Goal: Answer question/provide support: Share knowledge or assist other users

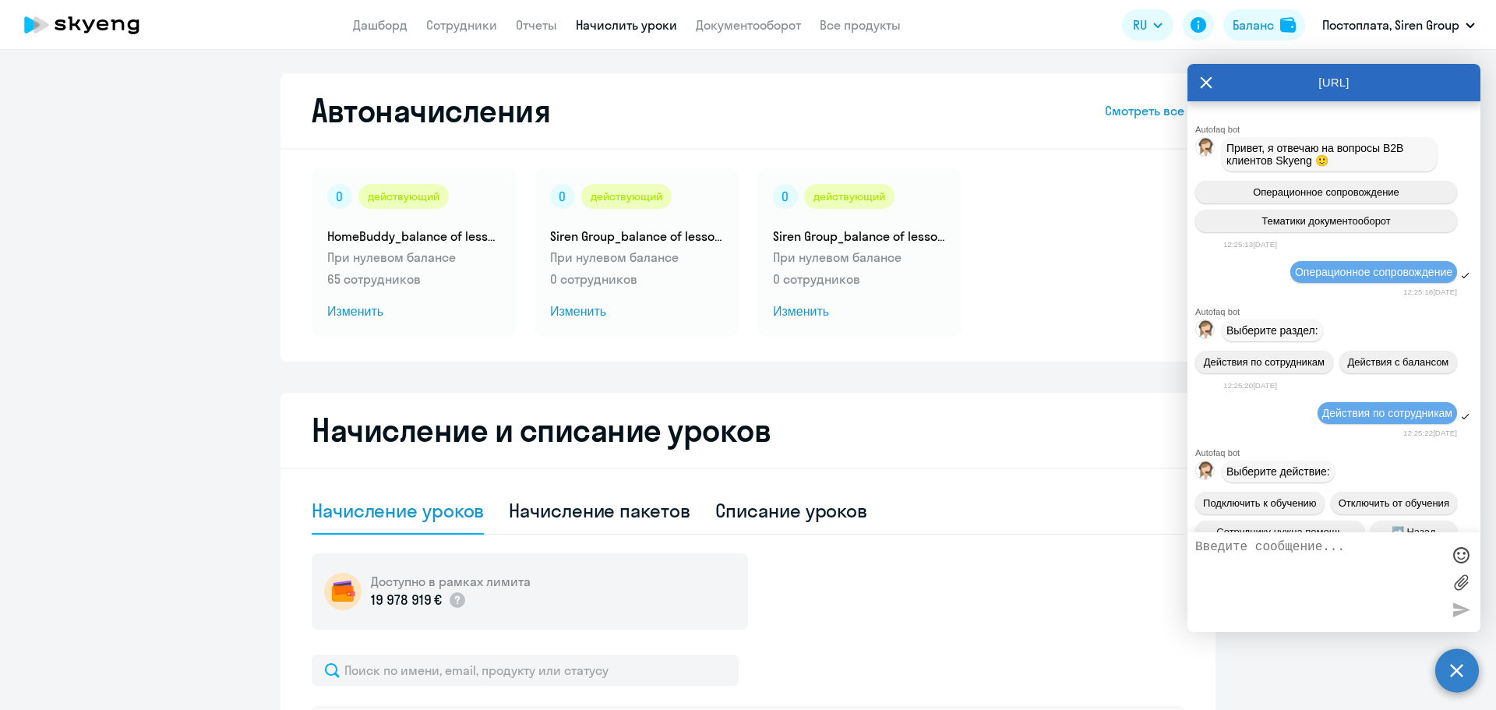
select select "10"
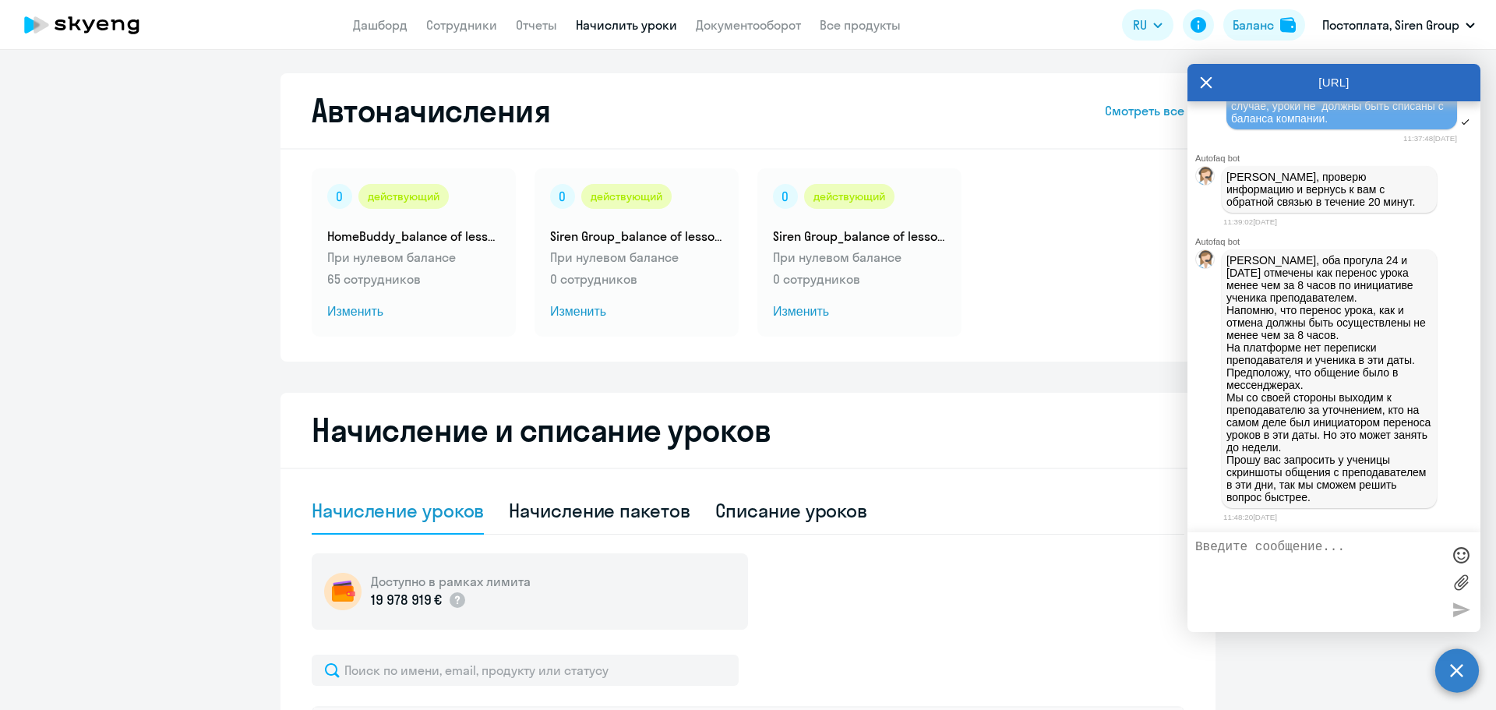
click at [1330, 562] on textarea at bounding box center [1318, 582] width 246 height 84
click at [1332, 547] on textarea at bounding box center [1318, 582] width 246 height 84
click at [1269, 546] on textarea "Спасибо запомощь!" at bounding box center [1318, 582] width 246 height 84
click at [1357, 557] on textarea "Спасибо за помощь!" at bounding box center [1318, 582] width 246 height 84
type textarea "Спасибо за помощь! Скрины сейчас запрошу ученика"
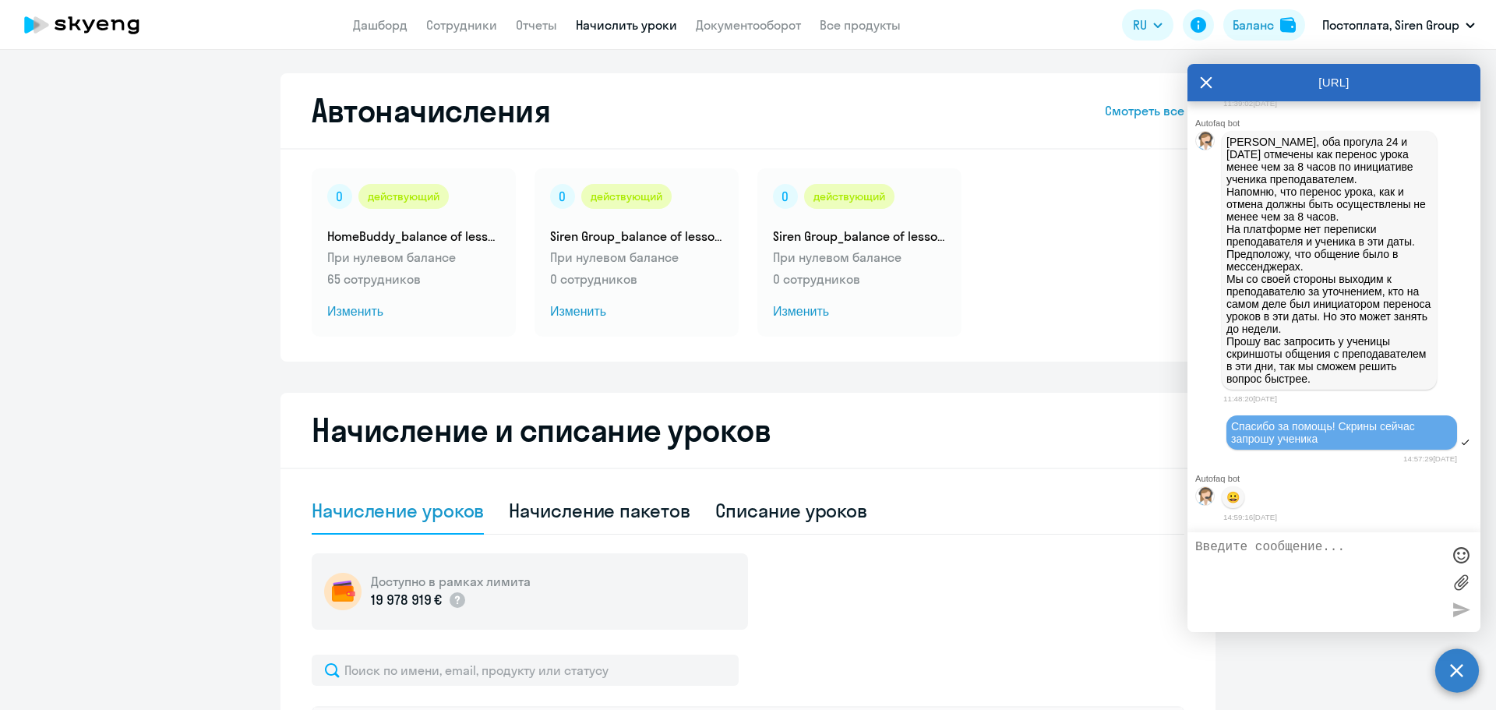
scroll to position [31654, 0]
click at [1244, 560] on textarea at bounding box center [1318, 582] width 246 height 84
click at [1420, 575] on textarea "К сожалению, переписки нету, так как [PERSON_NAME] общалась с преподавателем в …" at bounding box center [1318, 582] width 246 height 84
type textarea "К сожалению, переписки нету, так как [PERSON_NAME] общалась с преподавателем в …"
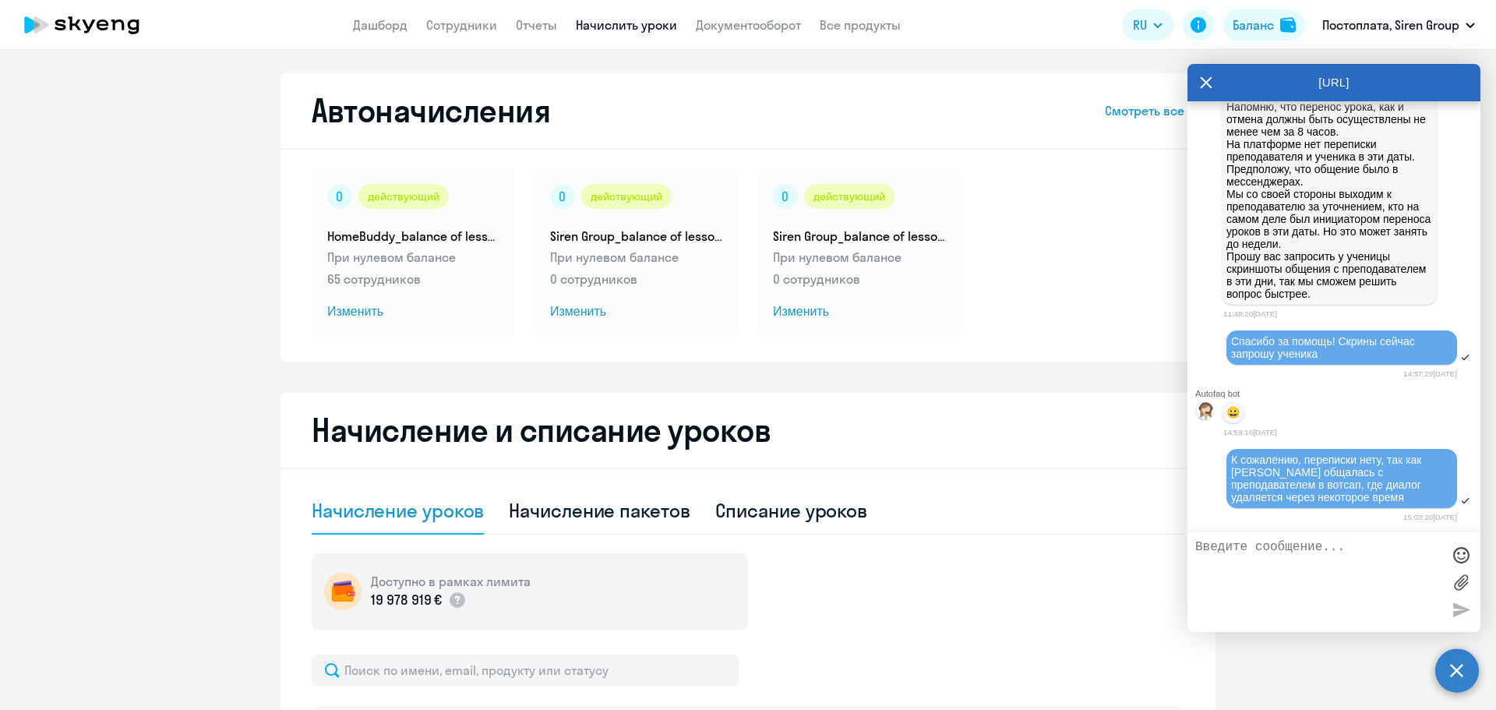
scroll to position [31738, 0]
click at [446, 19] on link "Сотрудники" at bounding box center [461, 25] width 71 height 16
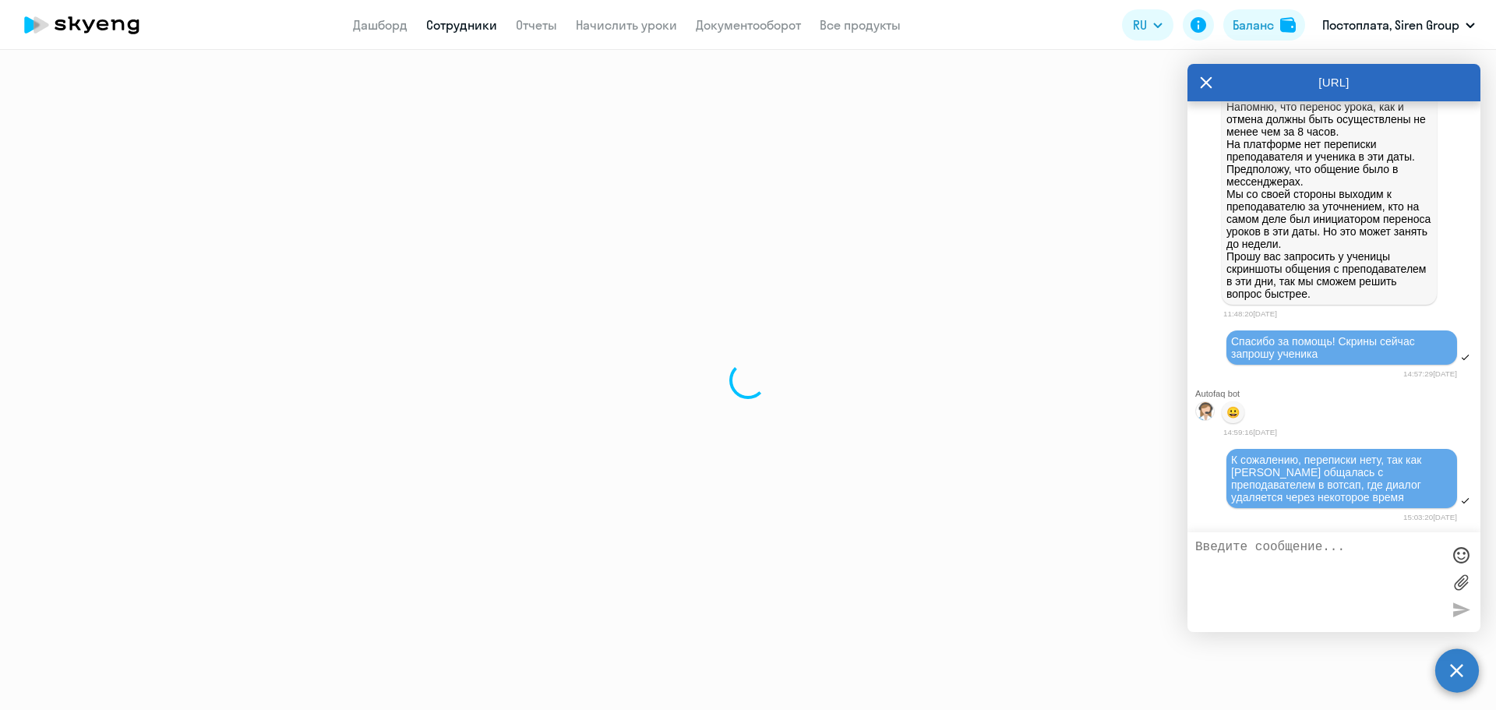
select select "30"
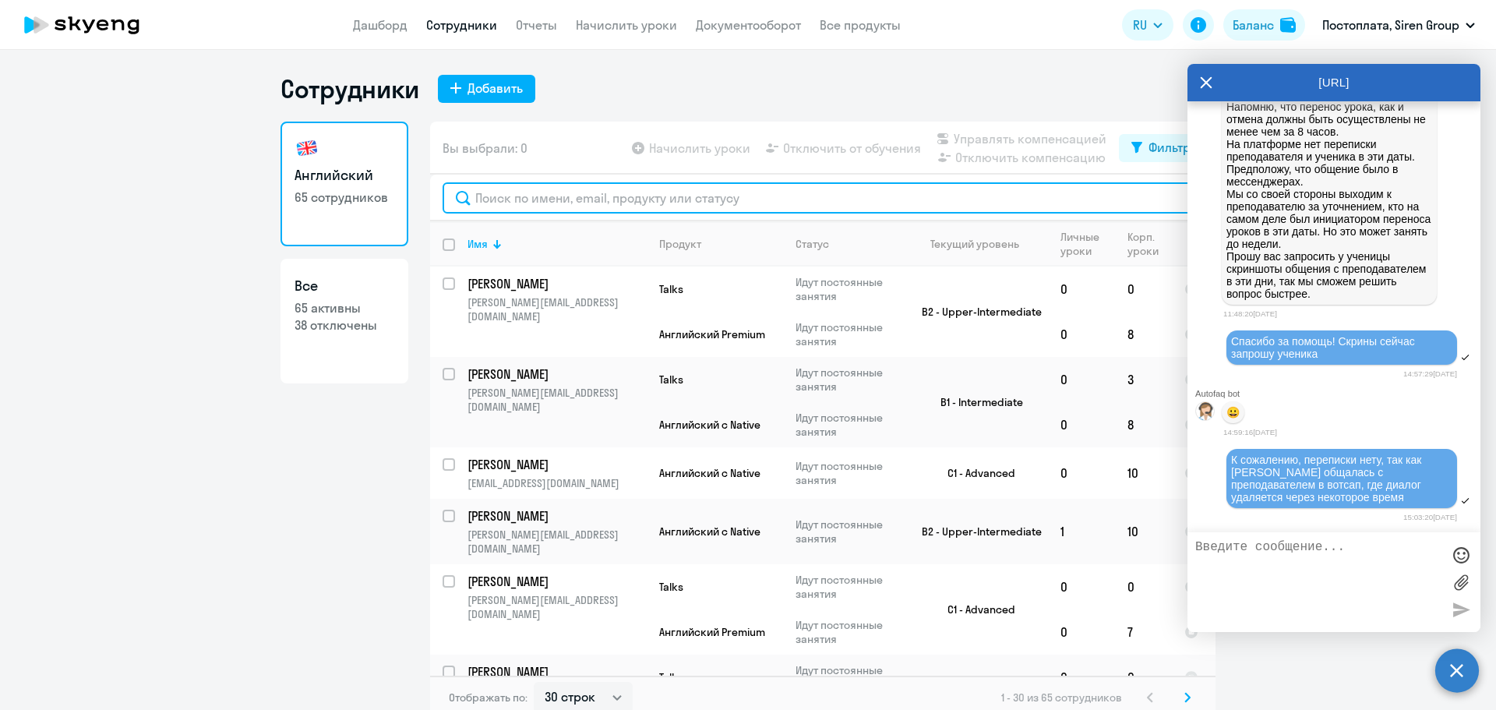
click at [556, 192] on input "text" at bounding box center [823, 197] width 760 height 31
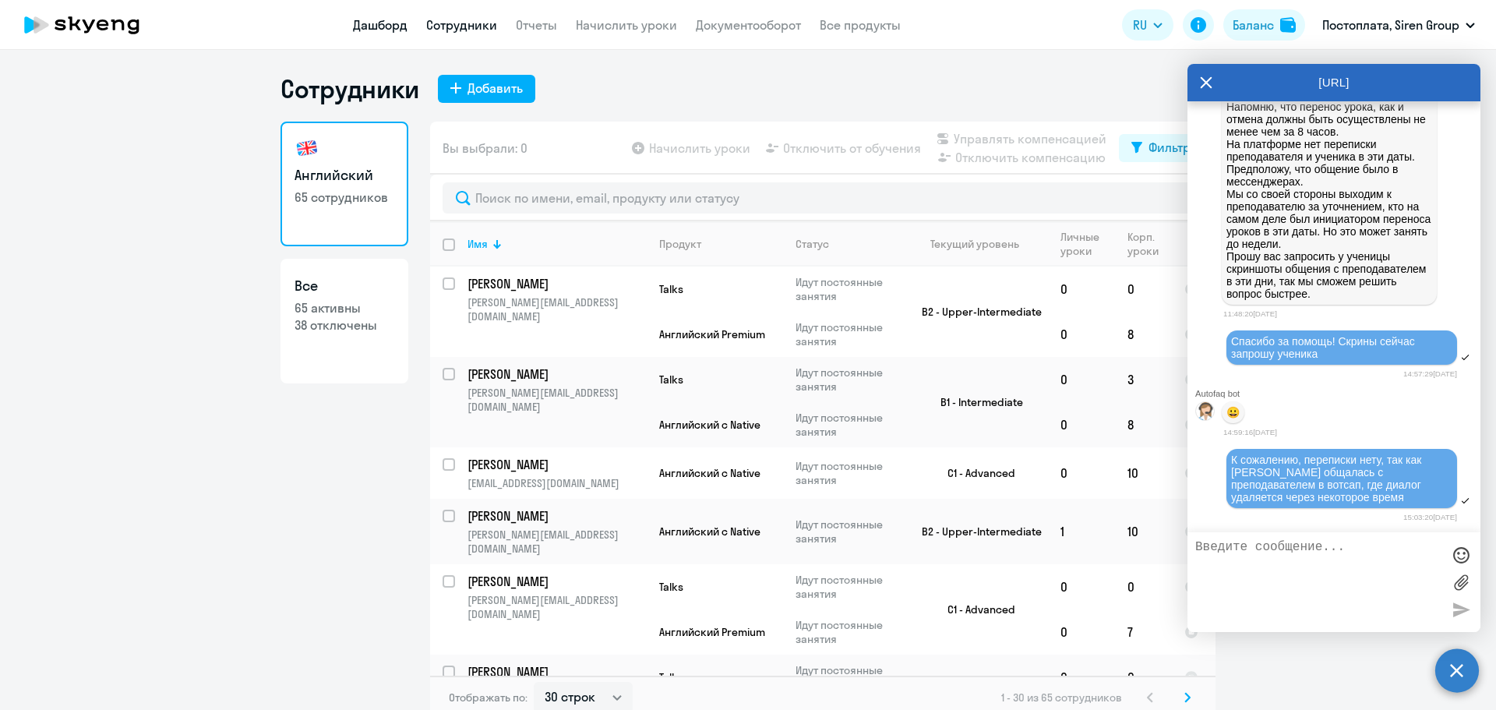
click at [379, 27] on link "Дашборд" at bounding box center [380, 25] width 55 height 16
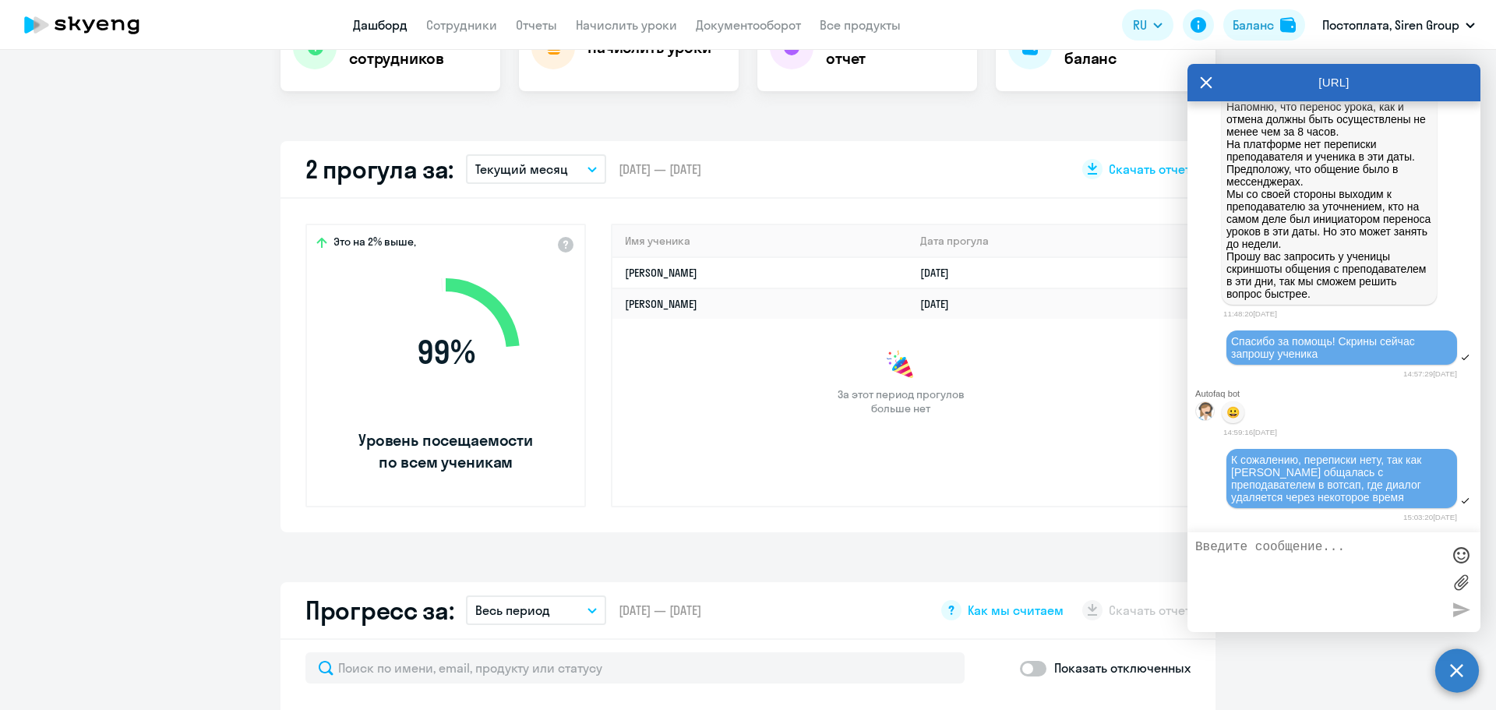
scroll to position [369, 0]
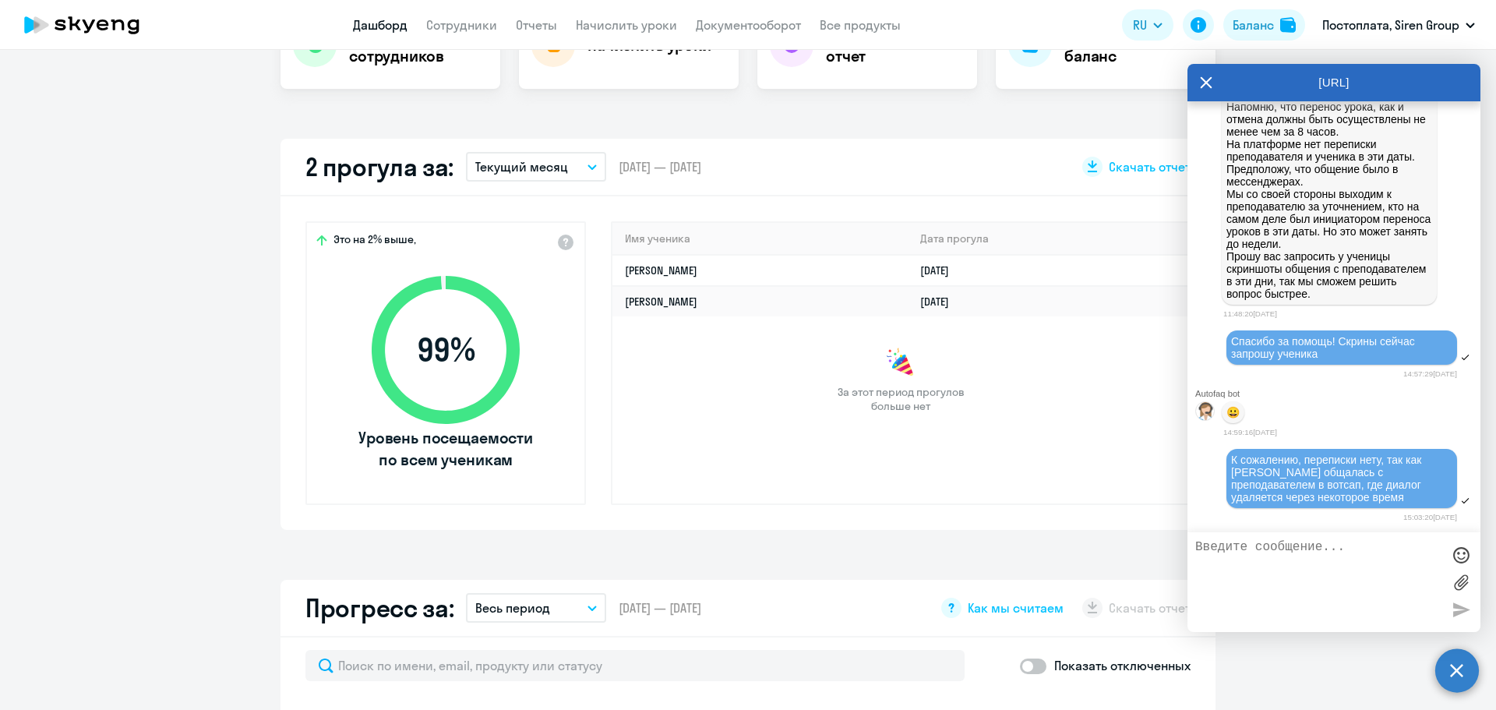
click at [588, 169] on icon "button" at bounding box center [592, 166] width 9 height 5
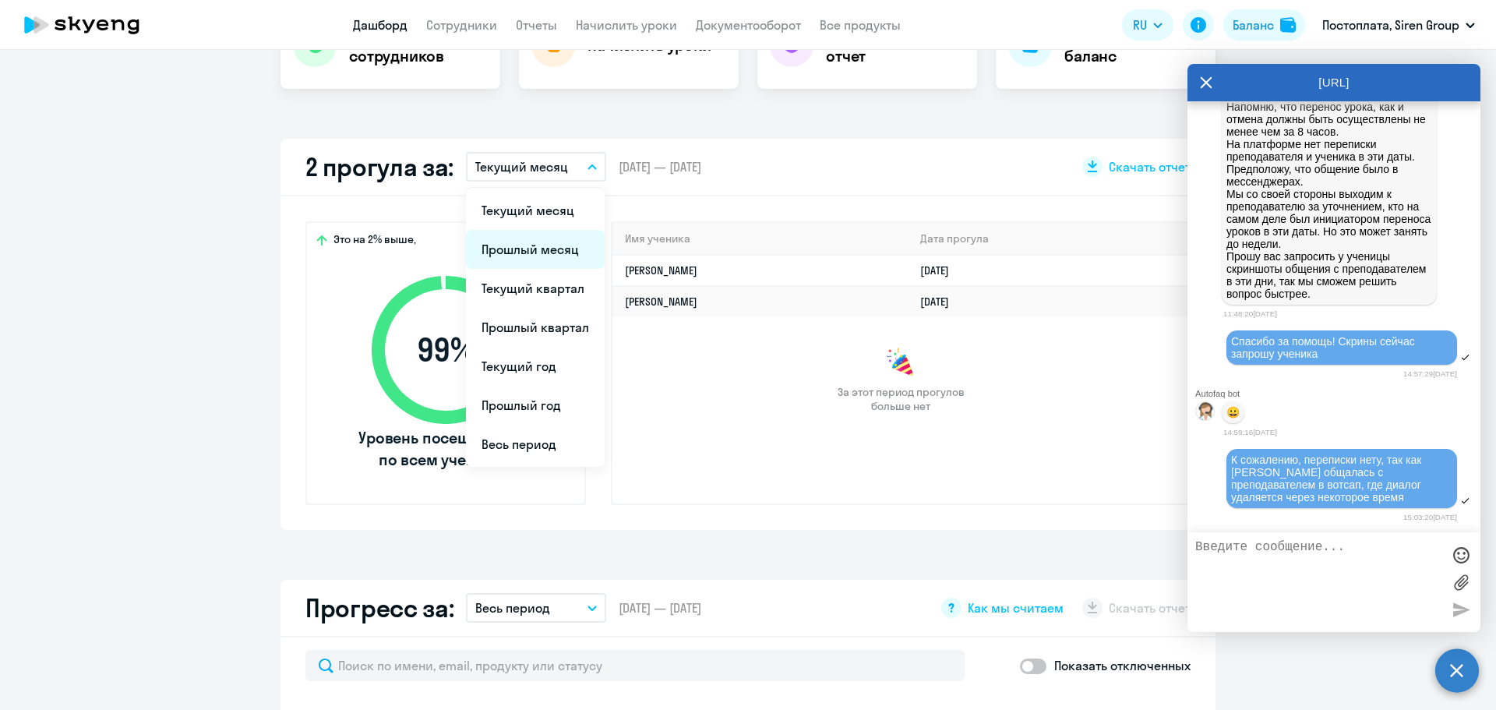
click at [533, 240] on li "Прошлый месяц" at bounding box center [535, 249] width 139 height 39
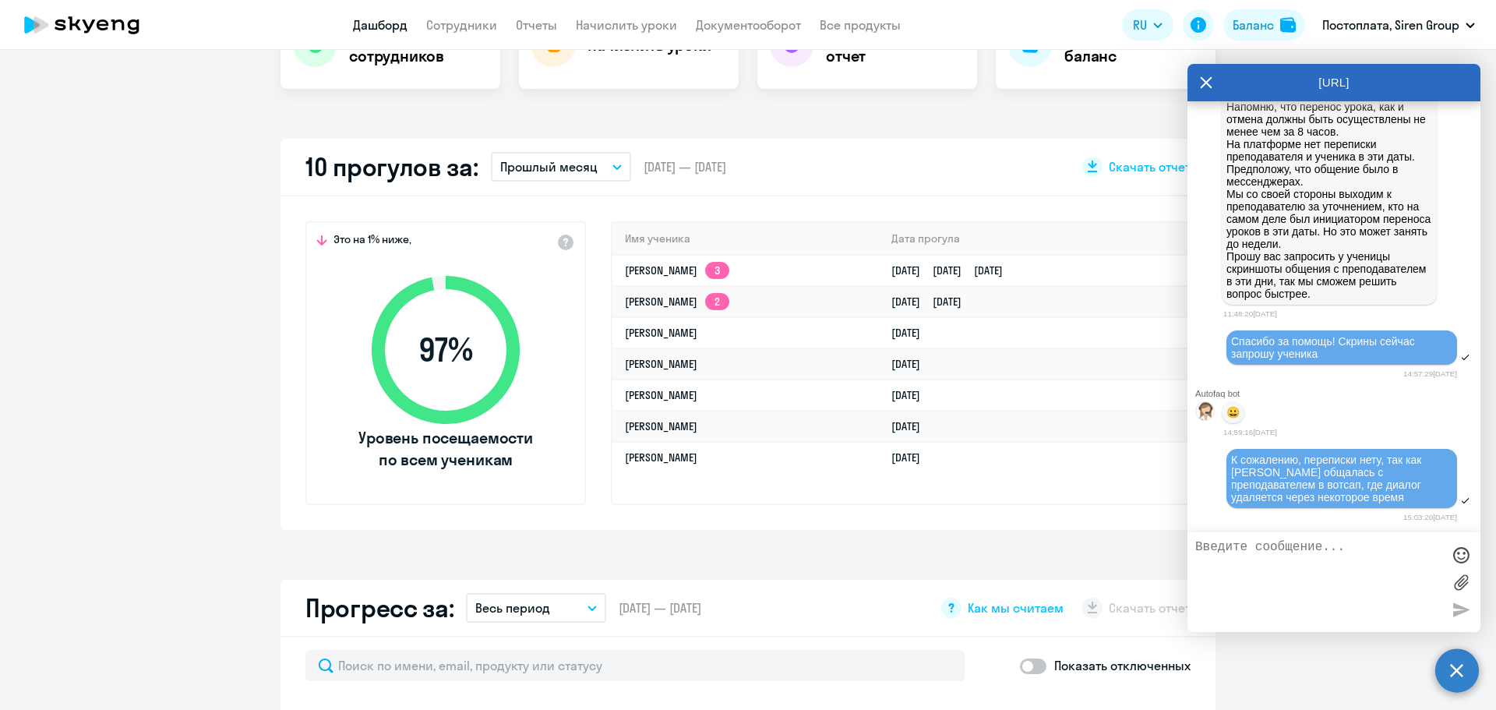
select select "30"
click at [179, 348] on app-truancy-attendance-dashboard "10 прогулов за: Прошлый месяц Текущий месяц Прошлый месяц Текущий квартал [GEOG…" at bounding box center [748, 334] width 1496 height 391
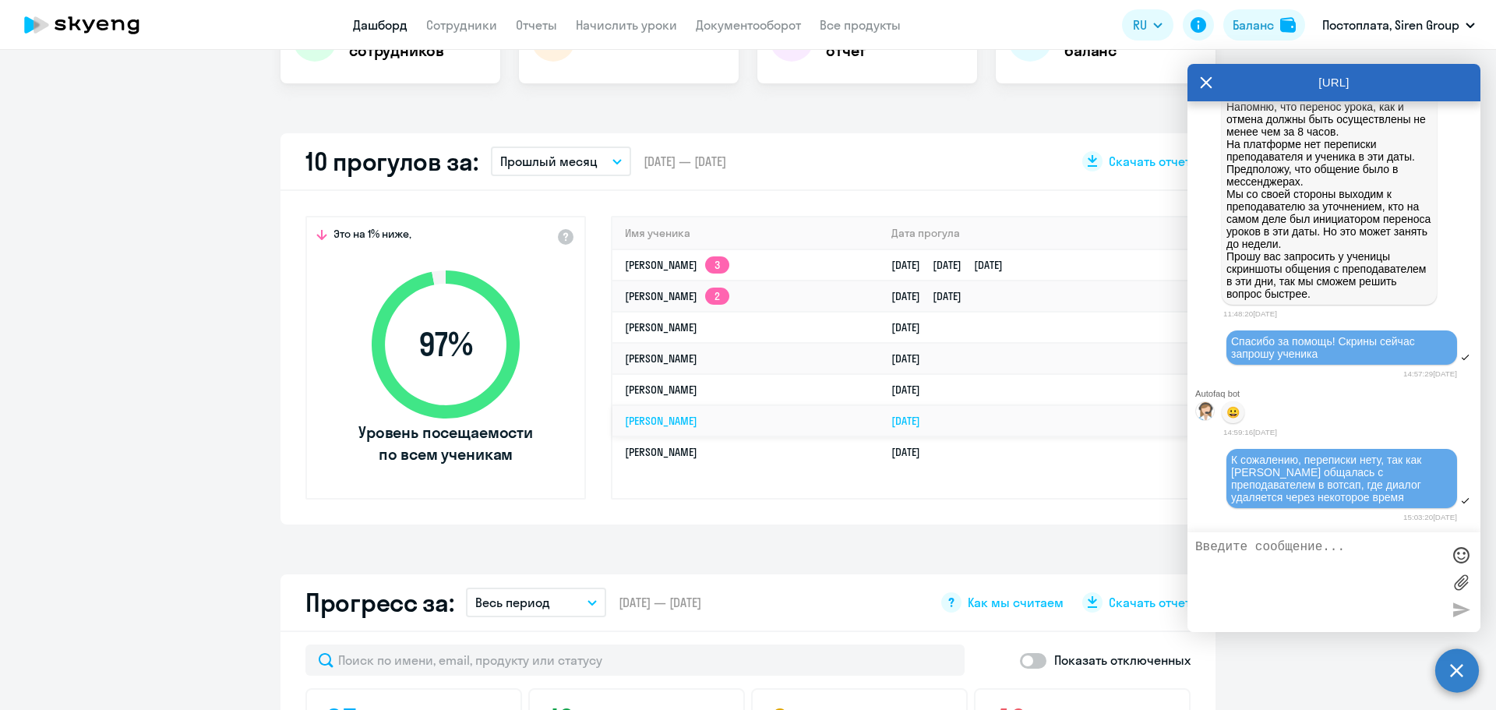
scroll to position [376, 0]
click at [1339, 549] on textarea at bounding box center [1318, 582] width 246 height 84
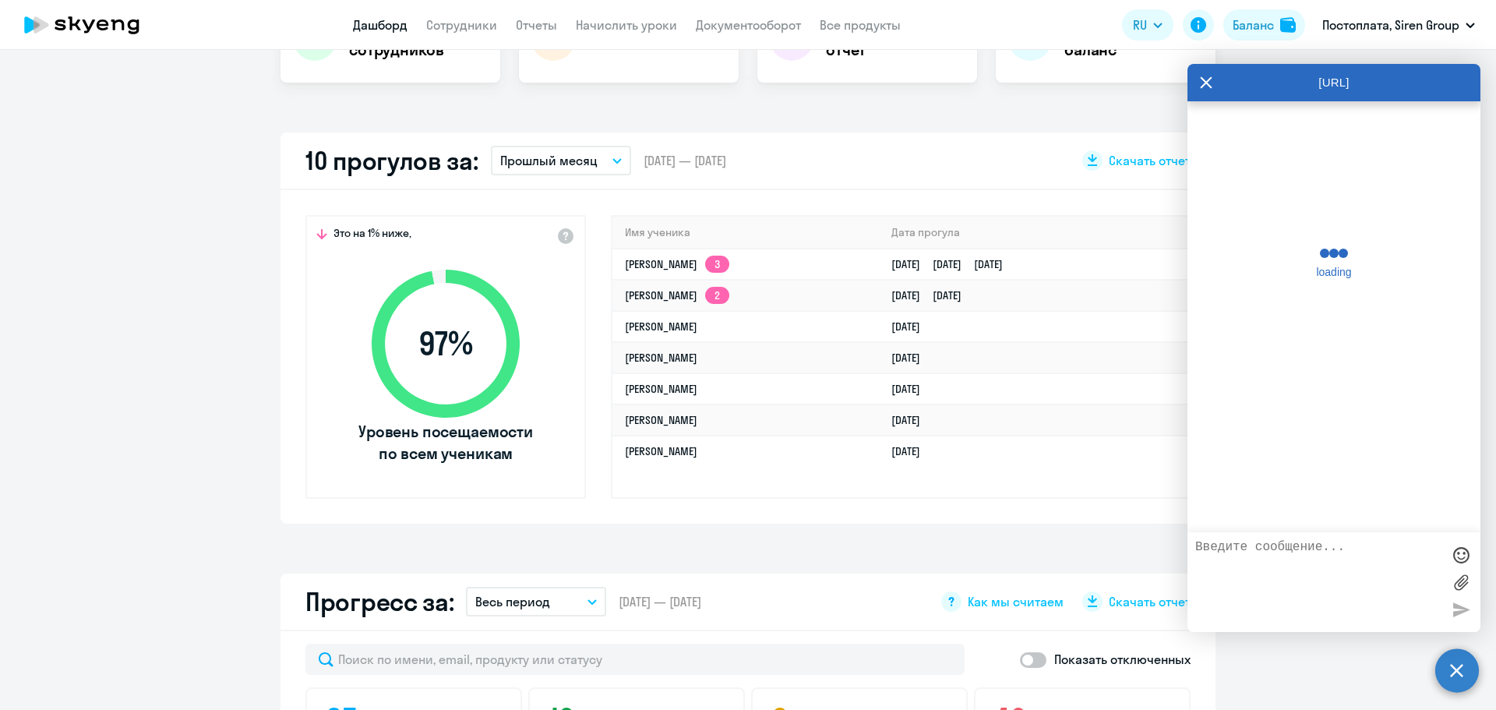
scroll to position [31934, 0]
